Goal: Complete application form: Complete application form

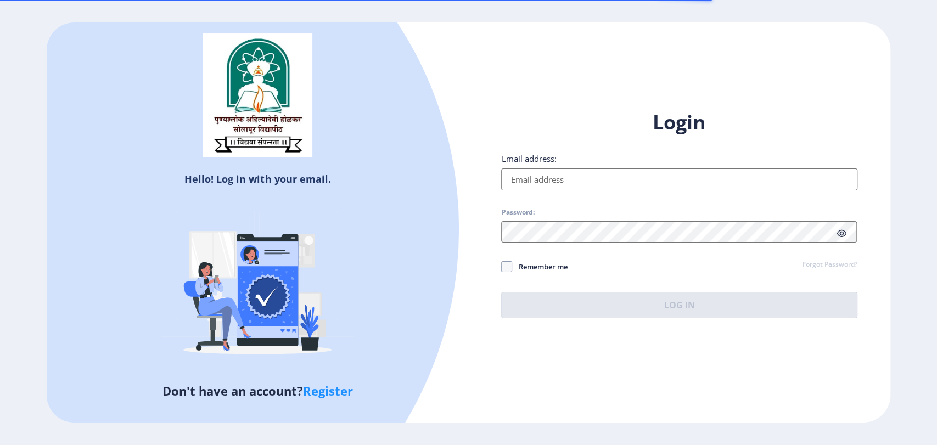
click at [609, 181] on input "Email address:" at bounding box center [679, 180] width 356 height 22
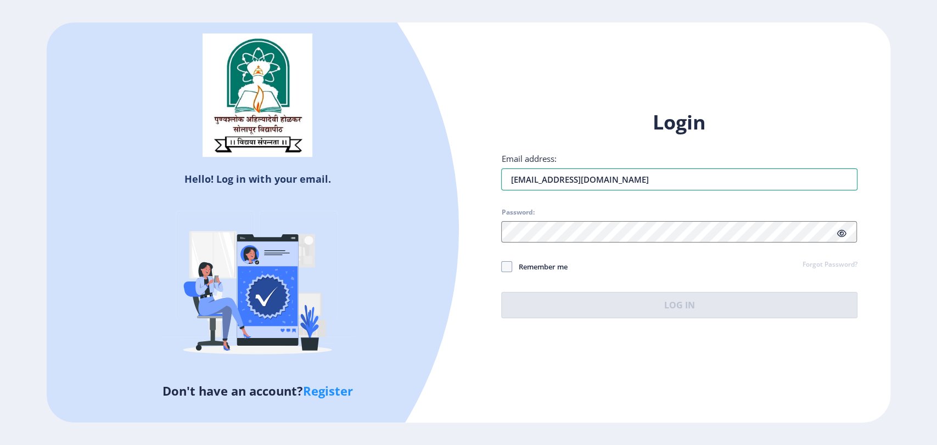
type input "[EMAIL_ADDRESS][DOMAIN_NAME]"
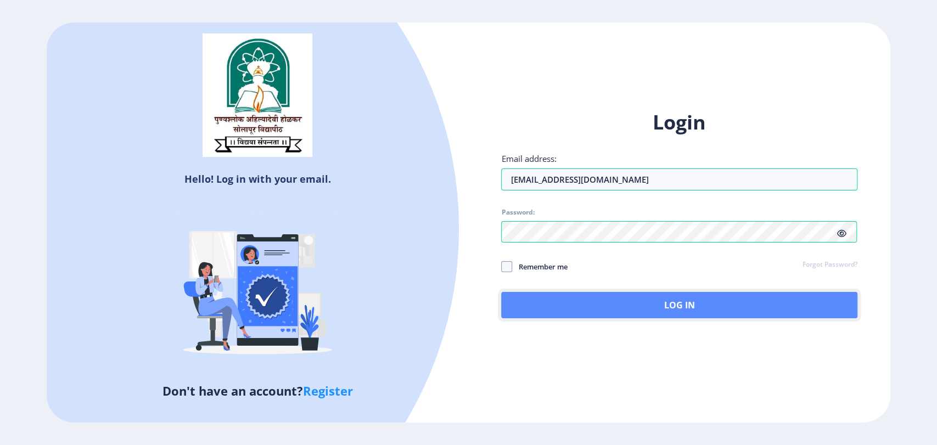
click at [594, 307] on button "Log In" at bounding box center [679, 305] width 356 height 26
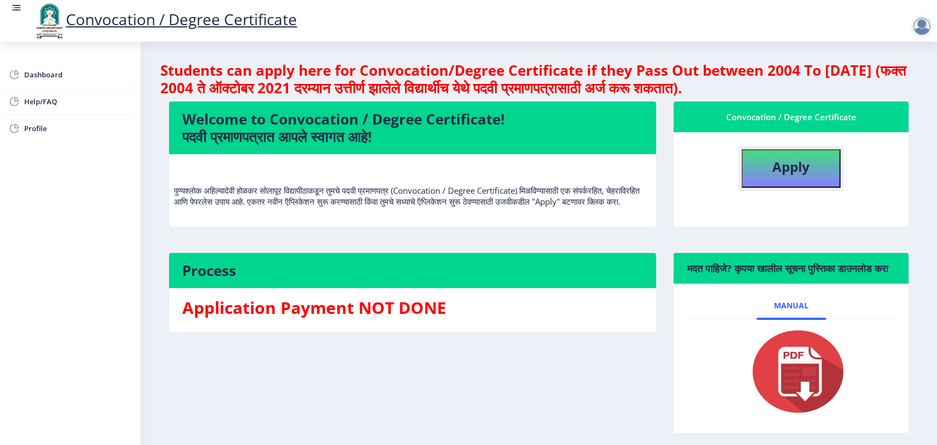
click at [805, 171] on b "Apply" at bounding box center [790, 167] width 37 height 18
select select
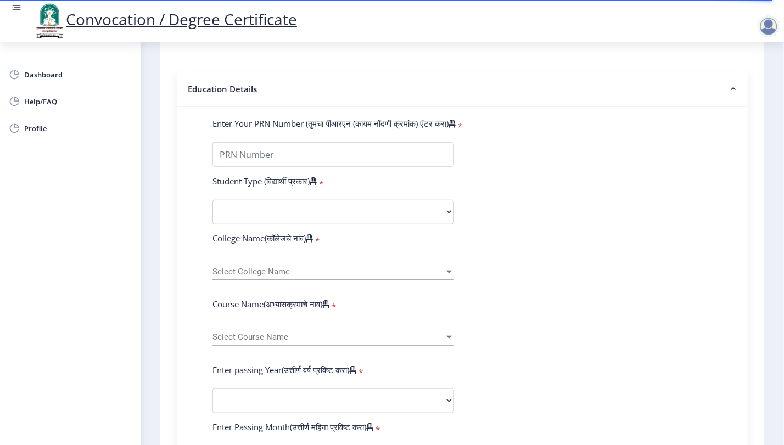
scroll to position [244, 0]
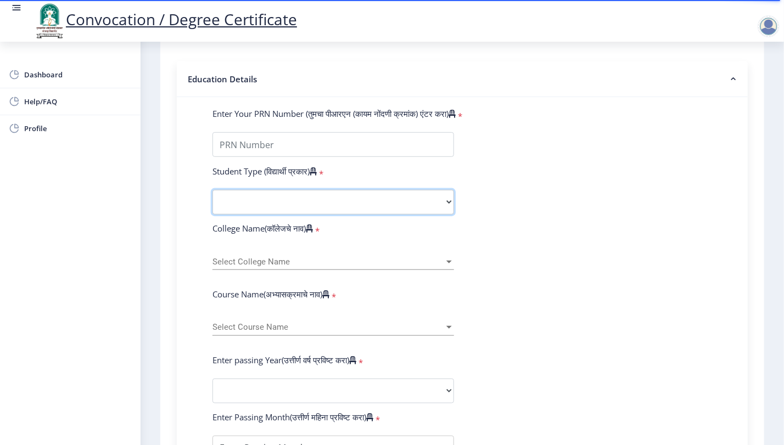
click at [285, 190] on select "Select Student Type Regular External" at bounding box center [333, 202] width 242 height 25
select select "Regular"
click at [212, 190] on select "Select Student Type Regular External" at bounding box center [333, 202] width 242 height 25
click at [274, 257] on span "Select College Name" at bounding box center [328, 261] width 232 height 9
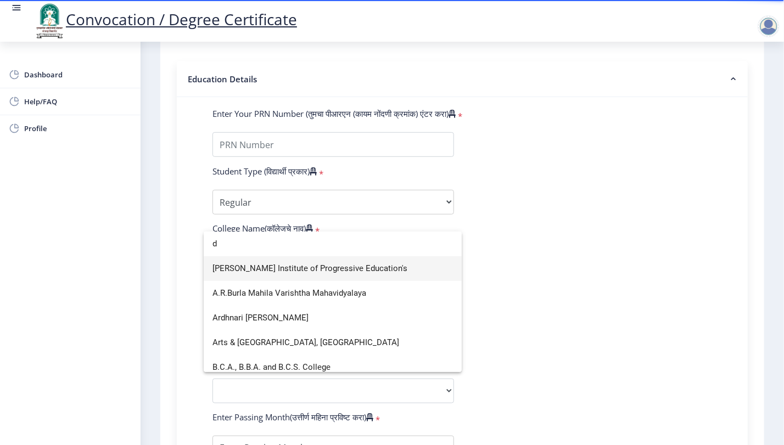
scroll to position [304, 0]
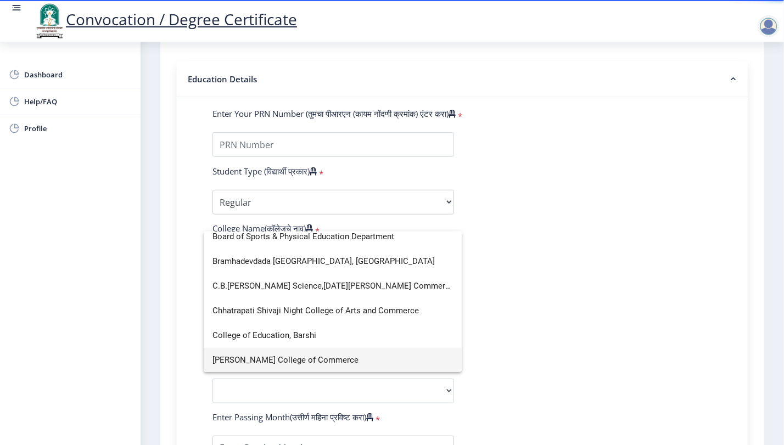
type input "d"
click at [289, 357] on span "[PERSON_NAME] College of Commerce" at bounding box center [332, 360] width 240 height 25
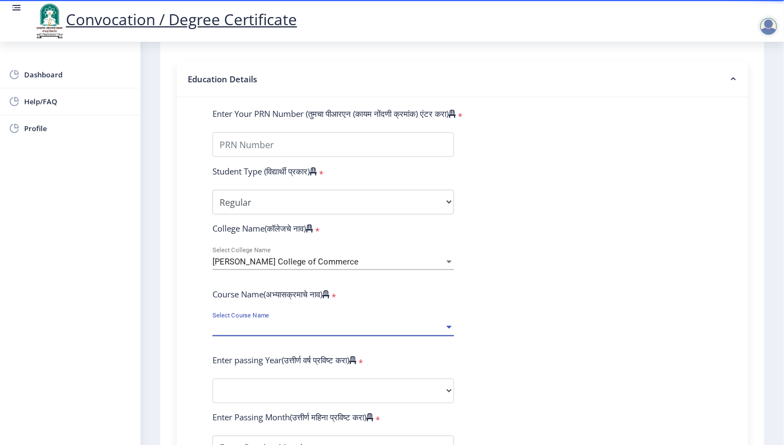
click at [315, 323] on span "Select Course Name" at bounding box center [328, 327] width 232 height 9
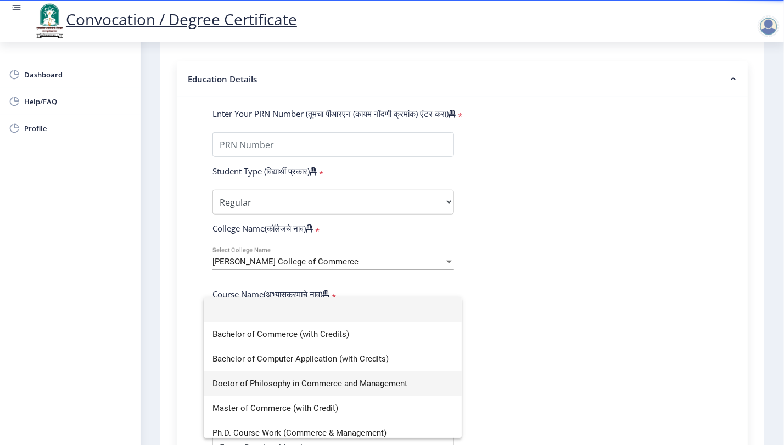
click at [292, 380] on span "Doctor of Philosophy in Commerce and Management" at bounding box center [332, 384] width 240 height 25
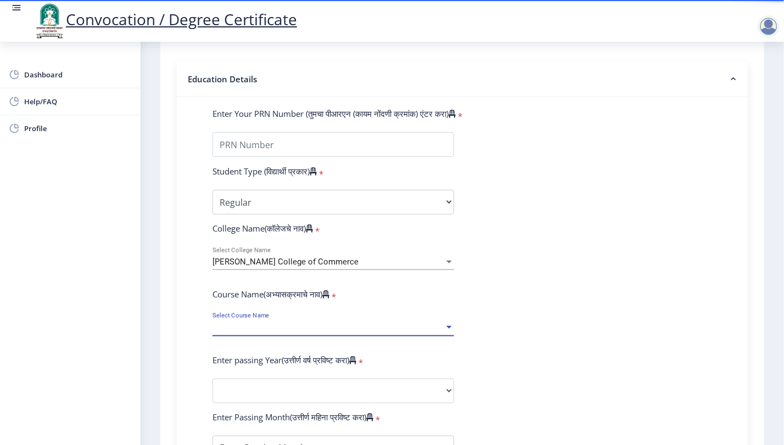
select select "January"
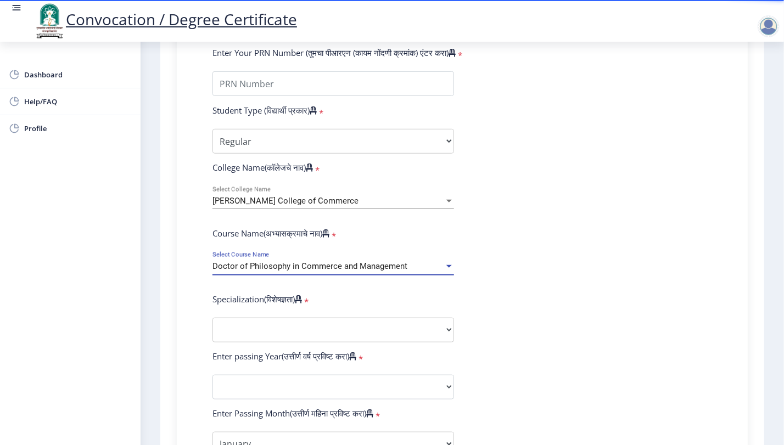
scroll to position [366, 0]
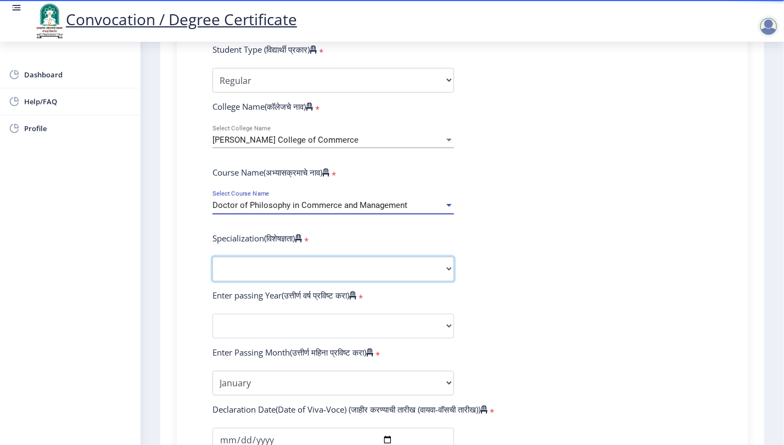
click at [338, 257] on select "Specialization Accountancy Commerce Management Other" at bounding box center [333, 269] width 242 height 25
select select "Accountancy"
click at [212, 257] on select "Specialization Accountancy Commerce Management Other" at bounding box center [333, 269] width 242 height 25
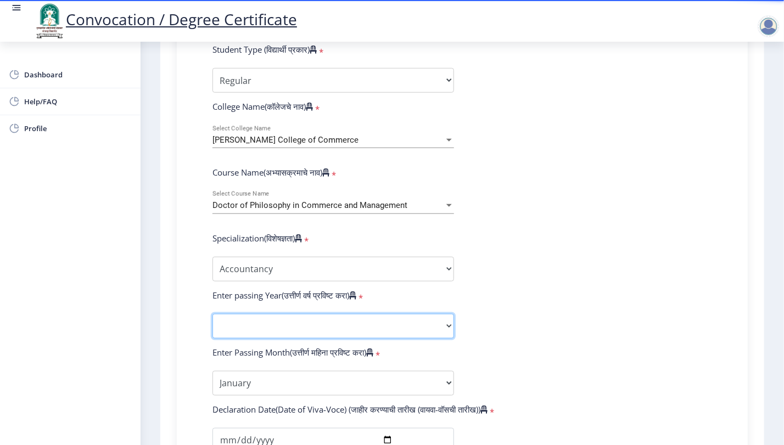
click at [290, 314] on select "2025 2024 2023 2022 2021 2020 2019 2018 2017 2016 2015 2014 2013 2012 2011 2010…" at bounding box center [333, 326] width 242 height 25
select select "2025"
click at [212, 314] on select "2025 2024 2023 2022 2021 2020 2019 2018 2017 2016 2015 2014 2013 2012 2011 2010…" at bounding box center [333, 326] width 242 height 25
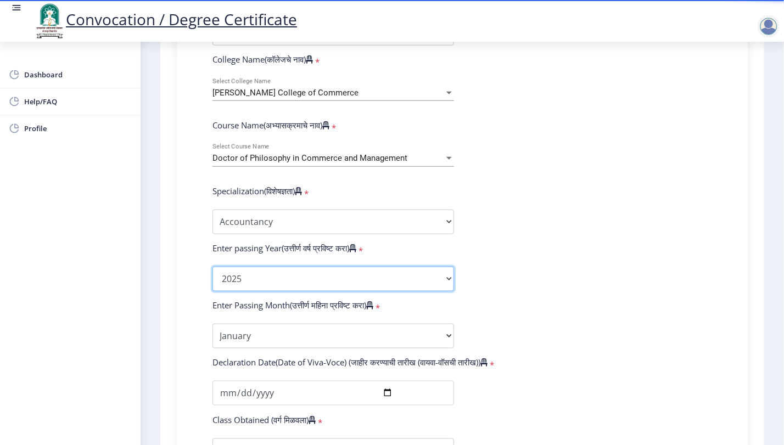
scroll to position [488, 0]
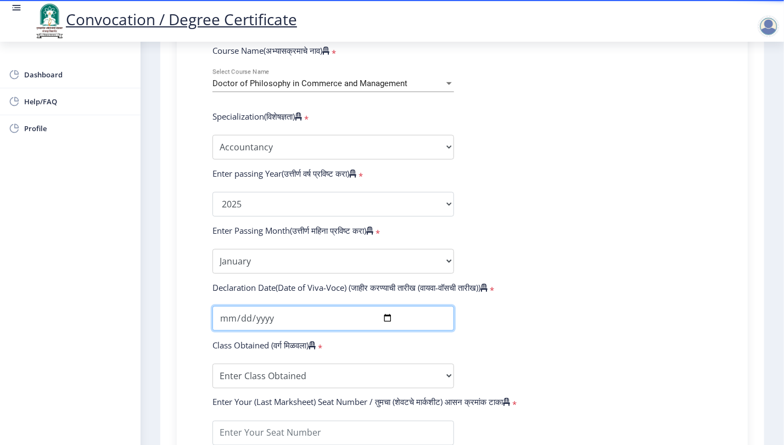
click at [383, 306] on input "date" at bounding box center [333, 318] width 242 height 25
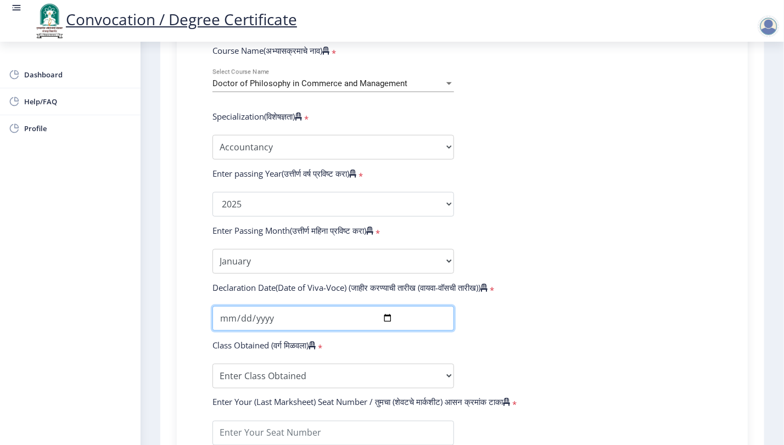
click at [382, 306] on input "[DATE]" at bounding box center [333, 318] width 242 height 25
type input "[DATE]"
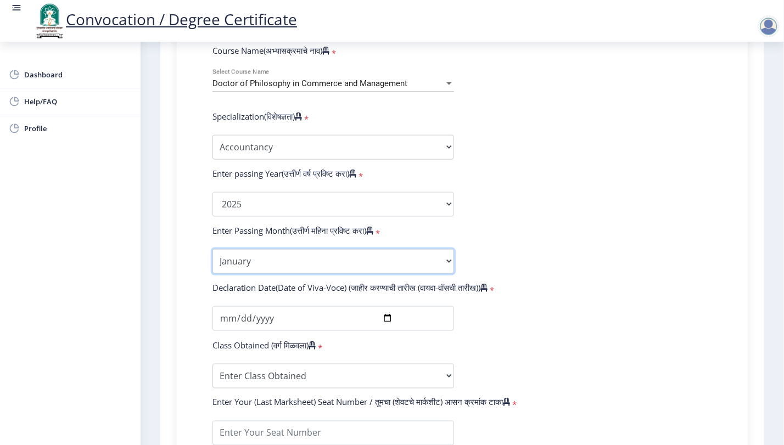
click at [389, 249] on select "Enter Passing Month January February March April May June July August September…" at bounding box center [333, 261] width 242 height 25
click at [212, 249] on select "Enter Passing Month January February March April May June July August September…" at bounding box center [333, 261] width 242 height 25
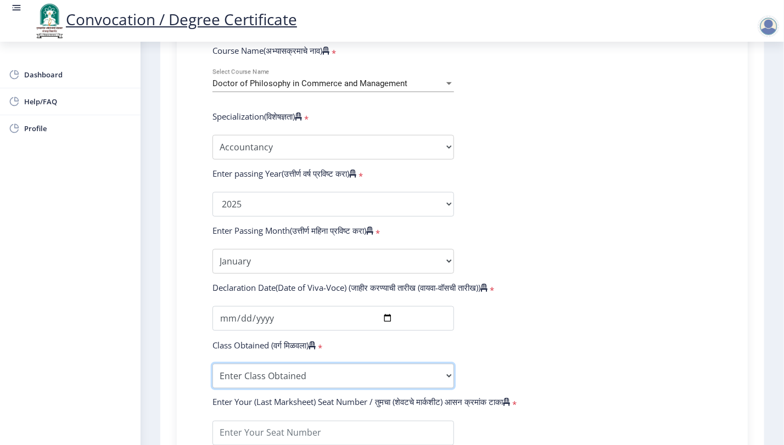
click at [329, 364] on select "Enter Class Obtained FIRST CLASS WITH DISTINCTION FIRST CLASS HIGHER SECOND CLA…" at bounding box center [333, 376] width 242 height 25
click at [546, 145] on form "Enter Your PRN Number (तुमचा पीआरएन (कायम नोंदणी क्रमांक) एंटर करा) * Student T…" at bounding box center [462, 212] width 516 height 697
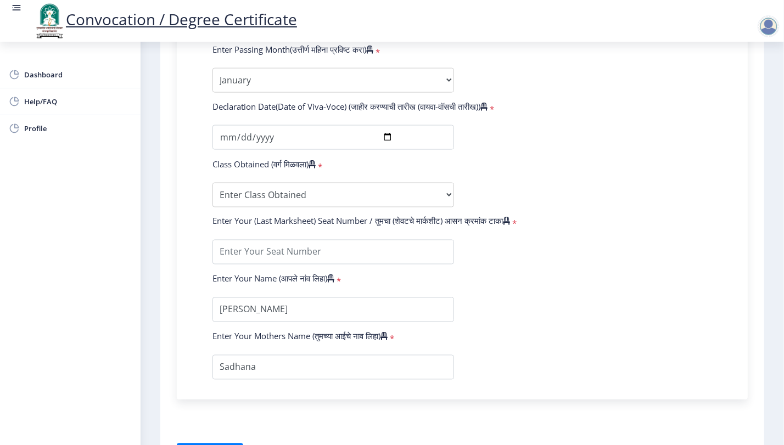
scroll to position [671, 0]
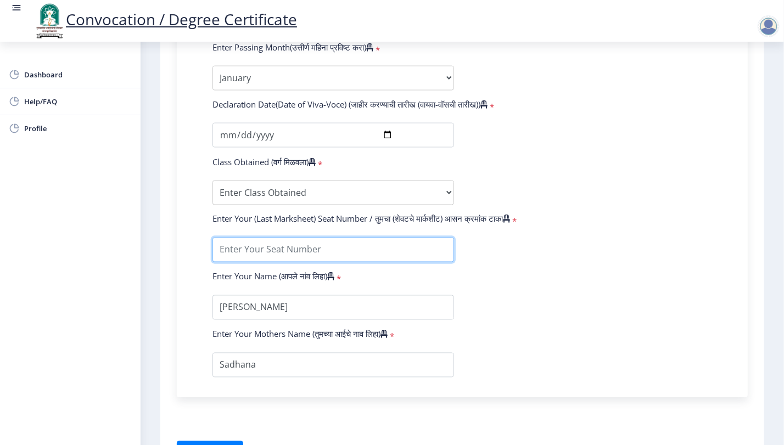
click at [287, 238] on input "textarea" at bounding box center [333, 250] width 242 height 25
type input "M246"
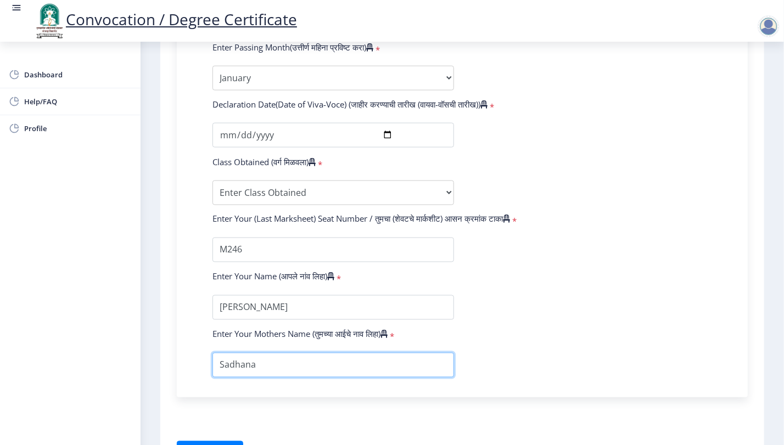
click at [268, 353] on input "textarea" at bounding box center [333, 365] width 242 height 25
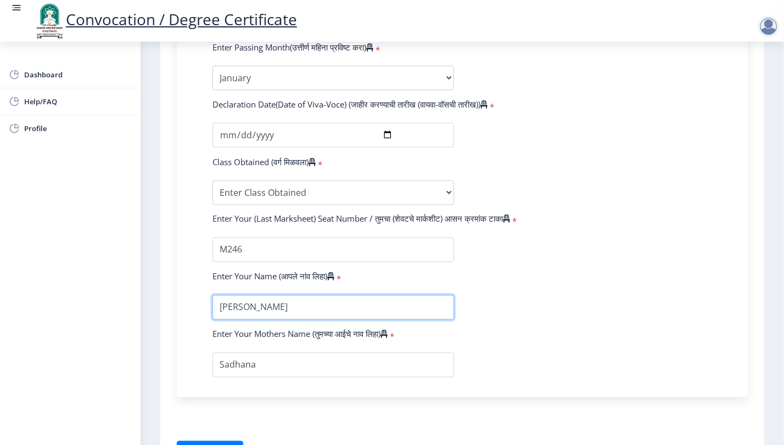
click at [365, 296] on input "textarea" at bounding box center [333, 307] width 242 height 25
click at [231, 441] on button "Save & Next" at bounding box center [210, 451] width 66 height 21
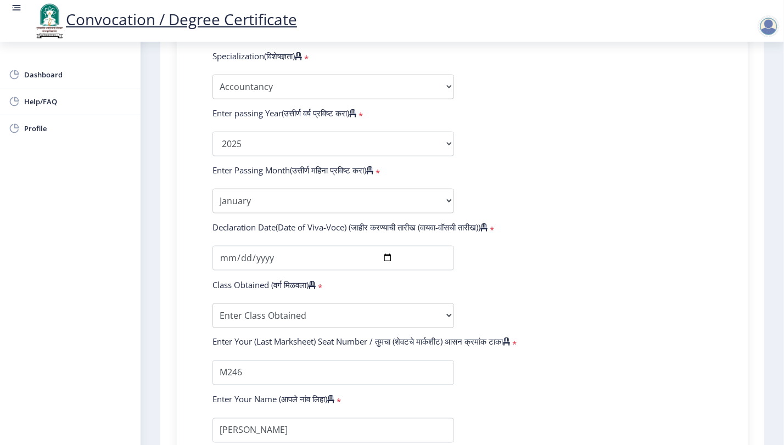
scroll to position [549, 0]
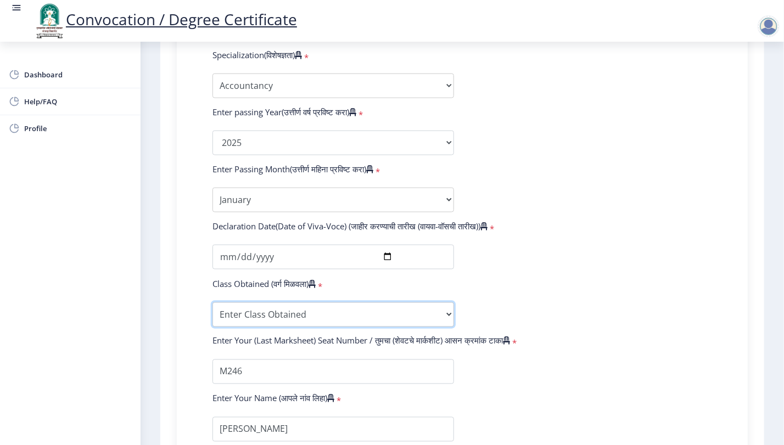
click at [416, 303] on select "Enter Class Obtained FIRST CLASS WITH DISTINCTION FIRST CLASS HIGHER SECOND CLA…" at bounding box center [333, 315] width 242 height 25
click at [611, 119] on form "Enter Your PRN Number (तुमचा पीआरएन (कायम नोंदणी क्रमांक) एंटर करा) * Student T…" at bounding box center [462, 151] width 516 height 697
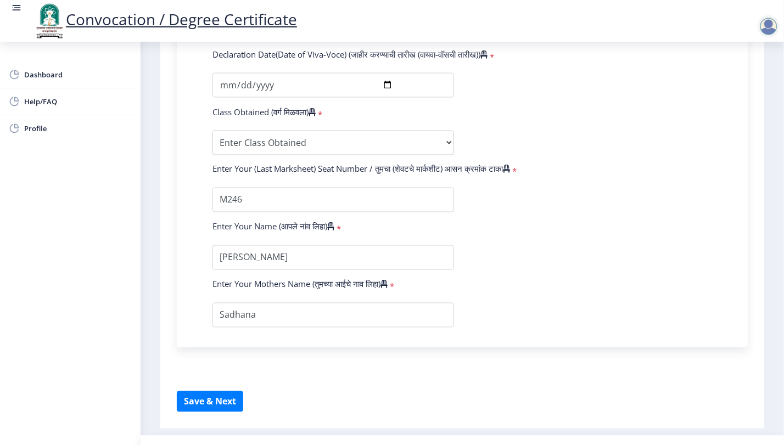
scroll to position [726, 0]
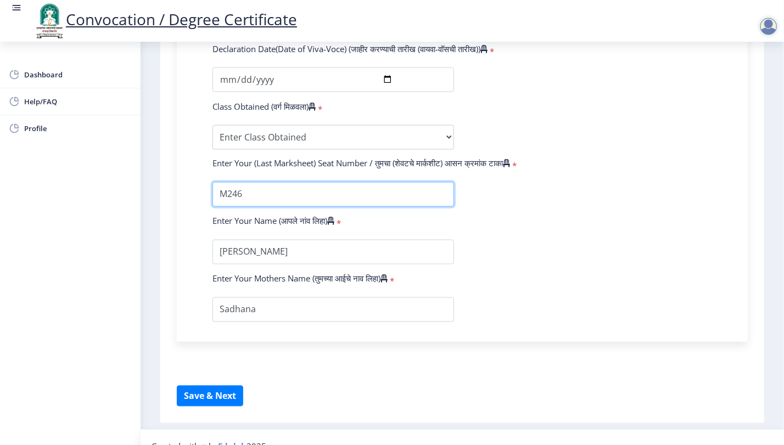
click at [230, 182] on input "textarea" at bounding box center [333, 194] width 242 height 25
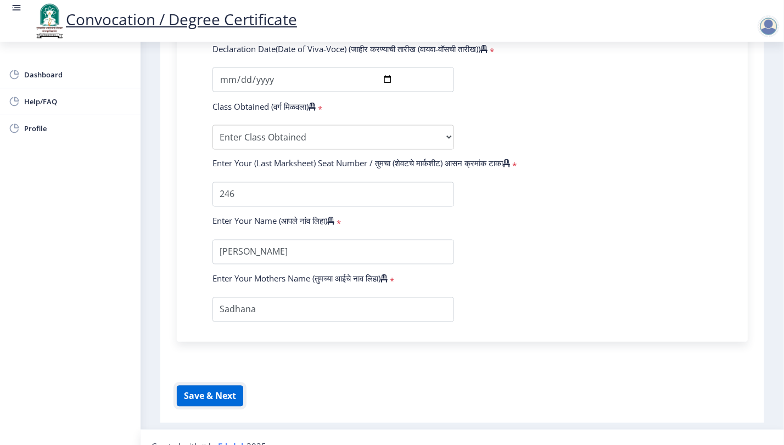
click at [236, 386] on button "Save & Next" at bounding box center [210, 396] width 66 height 21
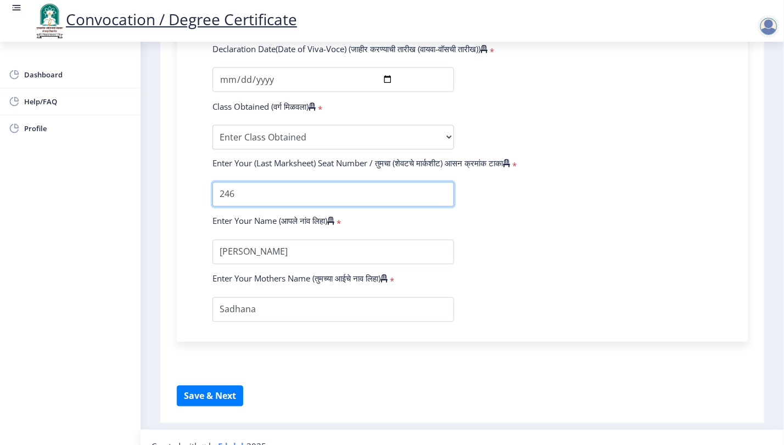
click at [221, 182] on input "textarea" at bounding box center [333, 194] width 242 height 25
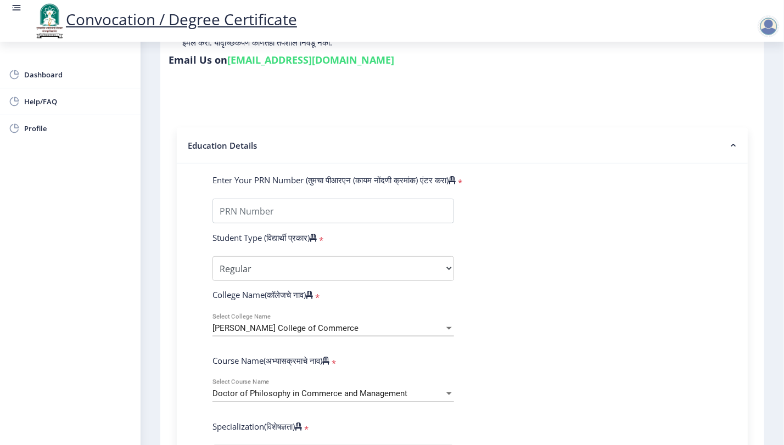
scroll to position [360, 0]
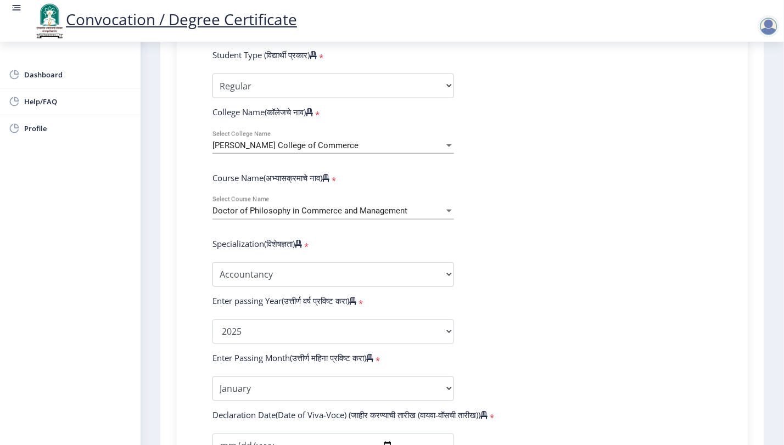
type input "M246"
click at [388, 377] on select "Enter Passing Month January February March April May June July August September…" at bounding box center [333, 389] width 242 height 25
select select "April"
click at [212, 377] on select "Enter Passing Month January February March April May June July August September…" at bounding box center [333, 389] width 242 height 25
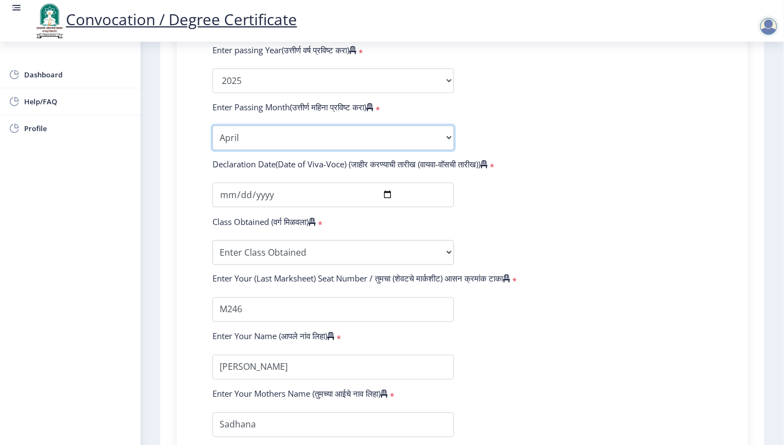
scroll to position [665, 0]
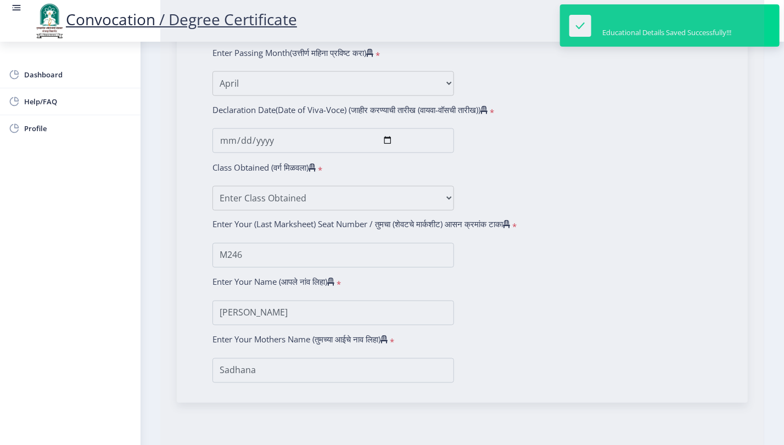
select select
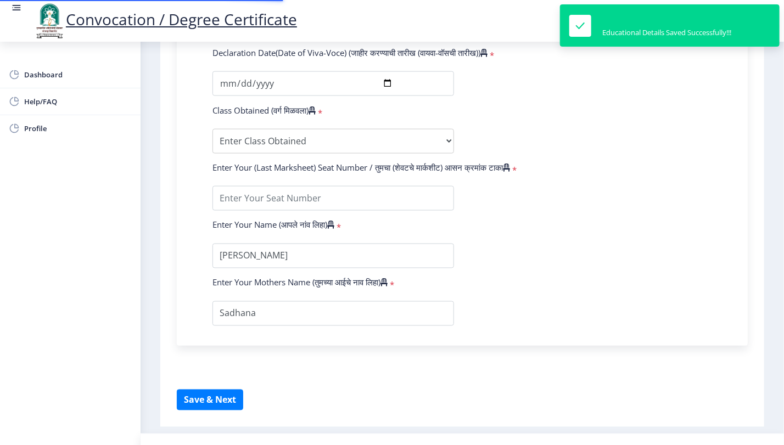
select select "Regular"
select select "2025"
select select "April"
select select
type input "M246"
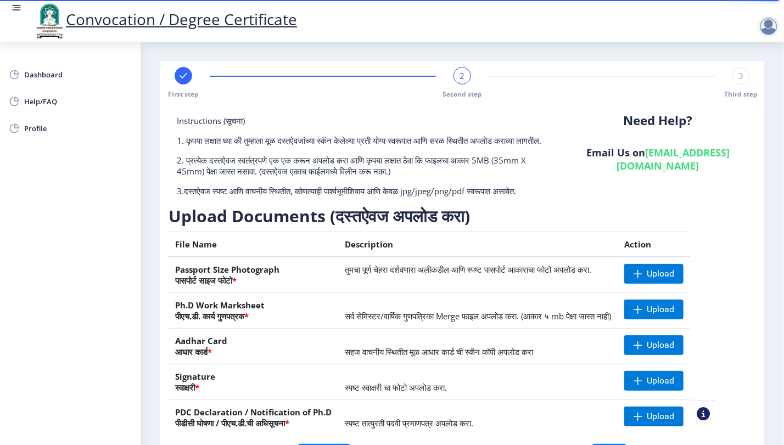
click at [179, 73] on rect at bounding box center [183, 75] width 11 height 11
select select "Regular"
select select "Accountancy"
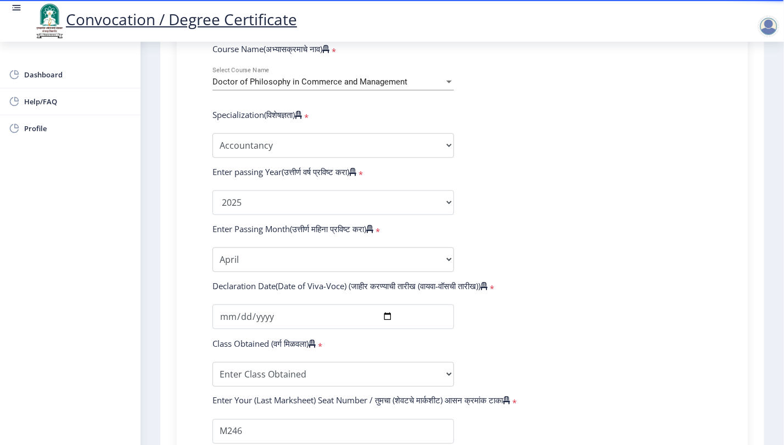
scroll to position [488, 0]
click at [420, 250] on select "Enter Passing Month January February March April May June July August September…" at bounding box center [333, 261] width 242 height 25
select select "January"
click at [212, 249] on select "Enter Passing Month January February March April May June July August September…" at bounding box center [333, 261] width 242 height 25
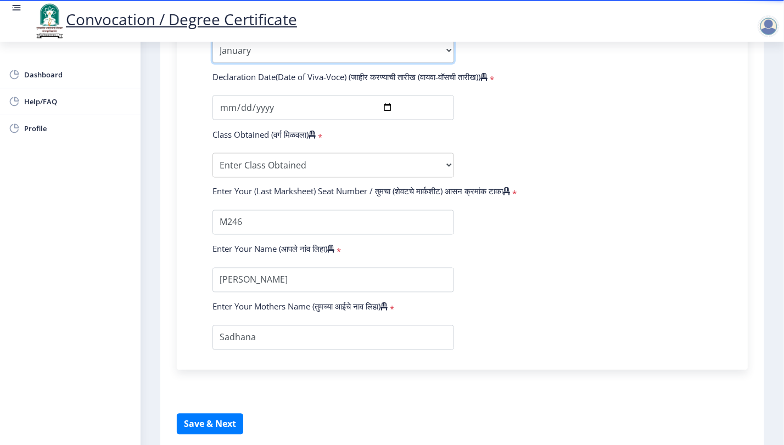
scroll to position [726, 0]
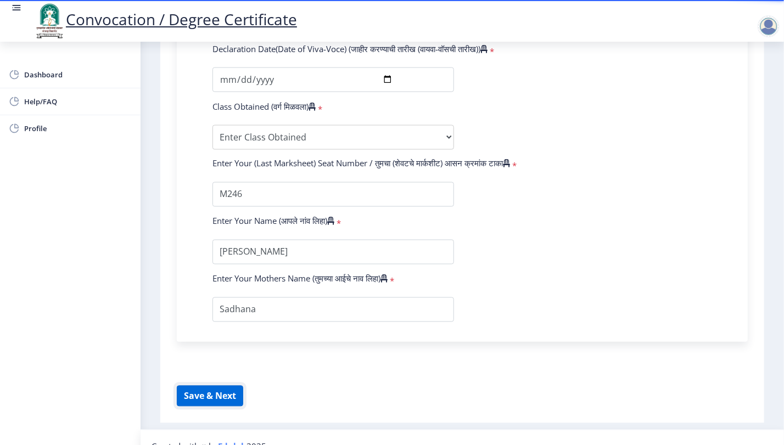
click at [233, 386] on button "Save & Next" at bounding box center [210, 396] width 66 height 21
select select
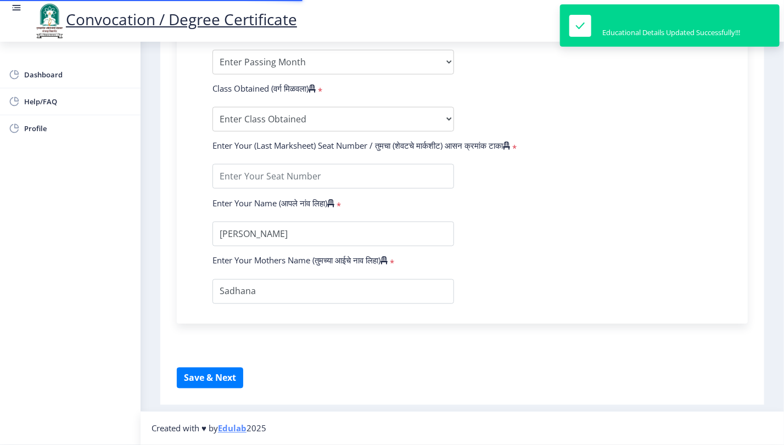
select select "Regular"
select select "2025"
select select
type input "M246"
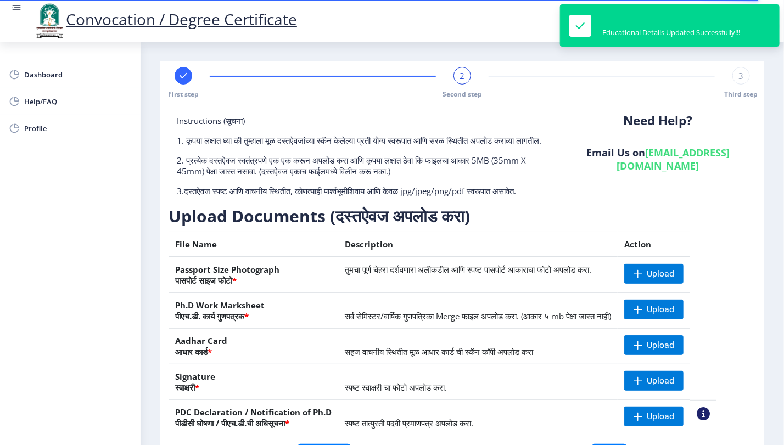
click at [181, 78] on rect at bounding box center [183, 75] width 11 height 11
select select "Regular"
select select "Accountancy"
select select "January"
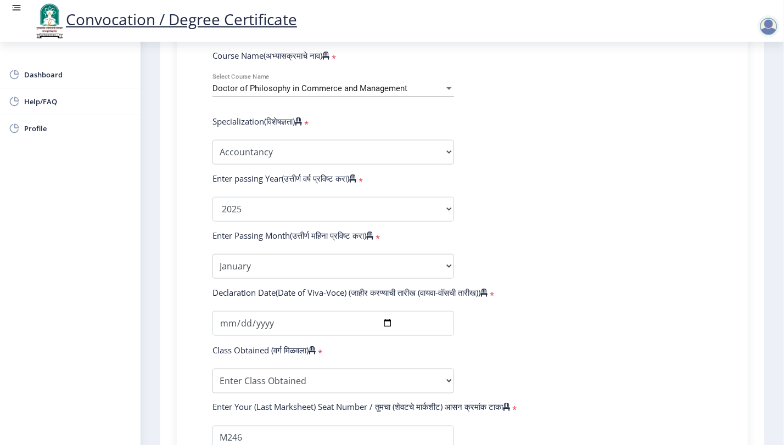
scroll to position [726, 0]
